Goal: Information Seeking & Learning: Learn about a topic

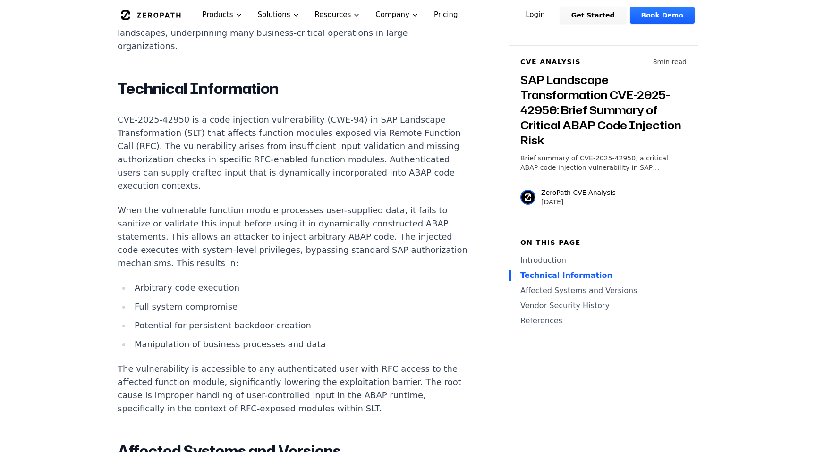
scroll to position [795, 0]
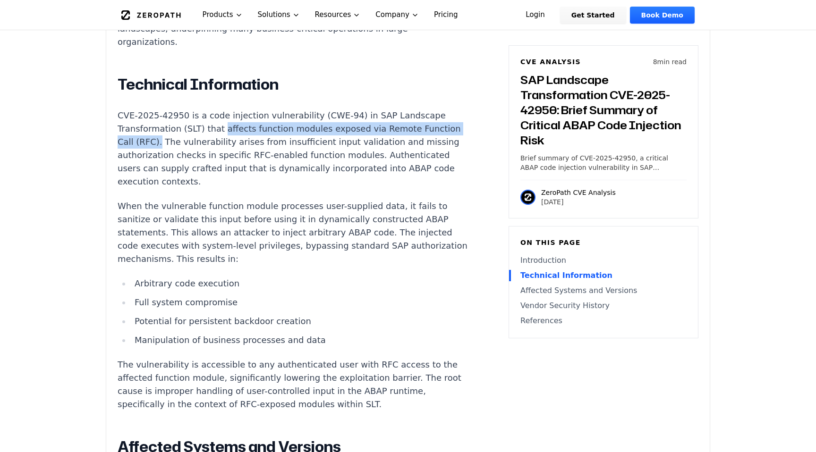
drag, startPoint x: 217, startPoint y: 102, endPoint x: 143, endPoint y: 112, distance: 74.8
click at [143, 112] on p "CVE-2025-42950 is a code injection vulnerability (CWE-94) in SAP Landscape Tran…" at bounding box center [293, 148] width 351 height 79
copy p "affects function modules exposed via Remote Function Call (RFC)."
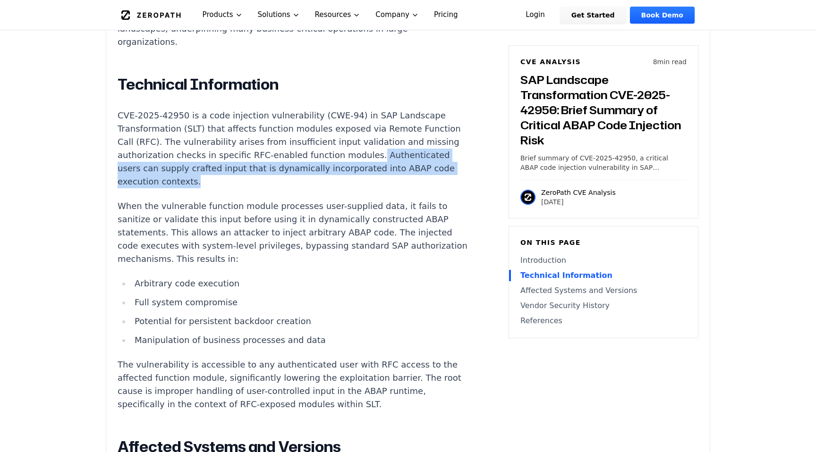
drag, startPoint x: 407, startPoint y: 137, endPoint x: 306, endPoint y: 128, distance: 100.9
click at [306, 128] on p "CVE-2025-42950 is a code injection vulnerability (CWE-94) in SAP Landscape Tran…" at bounding box center [293, 148] width 351 height 79
copy p "Authenticated users can supply crafted input that is dynamically incorporated i…"
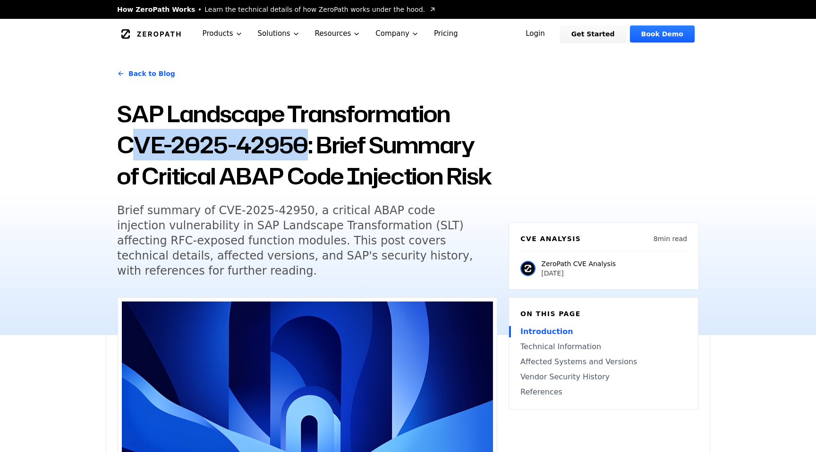
drag, startPoint x: 306, startPoint y: 139, endPoint x: 133, endPoint y: 138, distance: 173.3
click at [133, 139] on h1 "SAP Landscape Transformation CVE-2025-42950: Brief Summary of Critical ABAP Cod…" at bounding box center [307, 144] width 380 height 93
drag, startPoint x: 116, startPoint y: 141, endPoint x: 303, endPoint y: 139, distance: 187.0
click at [304, 139] on div "Back to Blog SAP Landscape Transformation CVE-2025-42950: Brief Summary of Crit…" at bounding box center [408, 192] width 604 height 286
copy h1 "CVE-2025-42950"
